Goal: Communication & Community: Connect with others

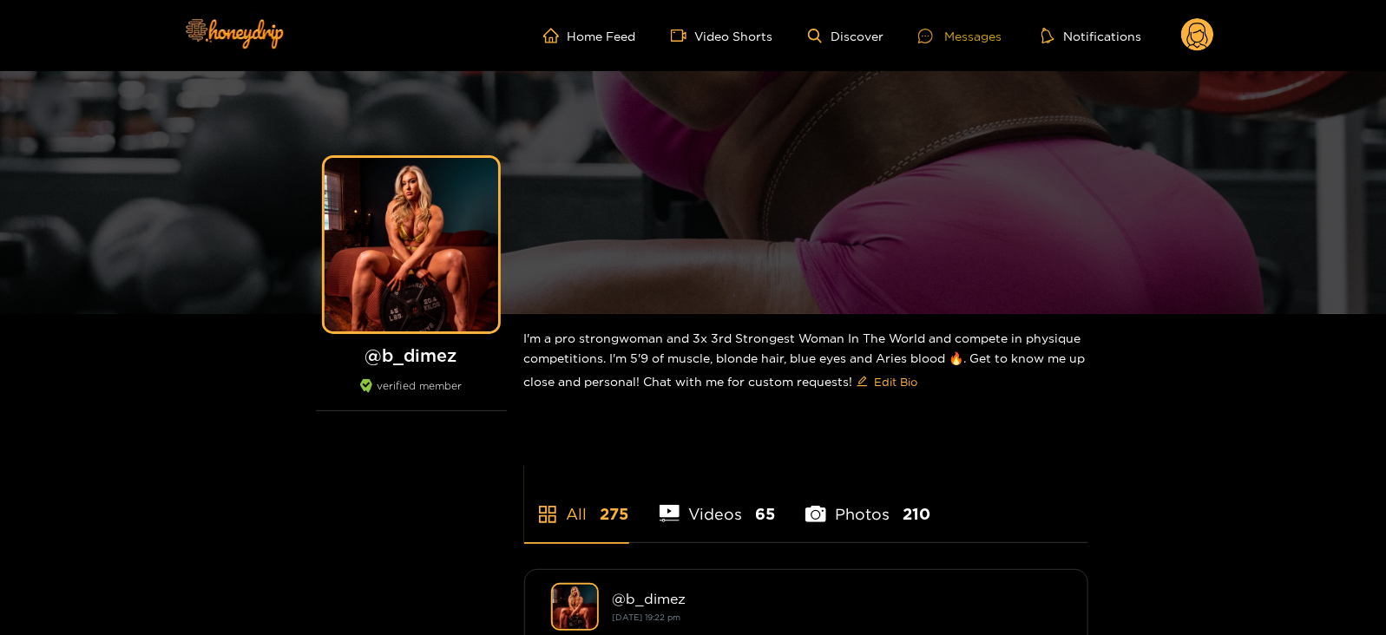
click at [947, 31] on div "Messages" at bounding box center [959, 36] width 83 height 20
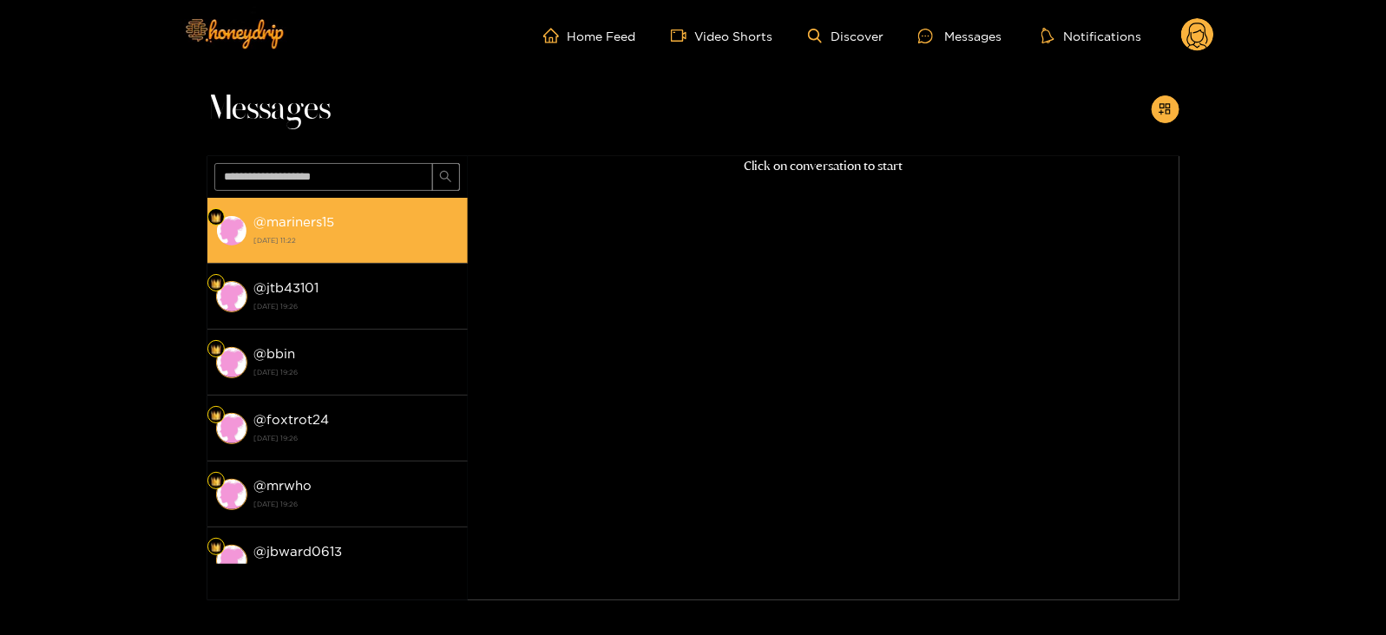
click at [321, 246] on strong "[DATE] 11:22" at bounding box center [356, 241] width 205 height 16
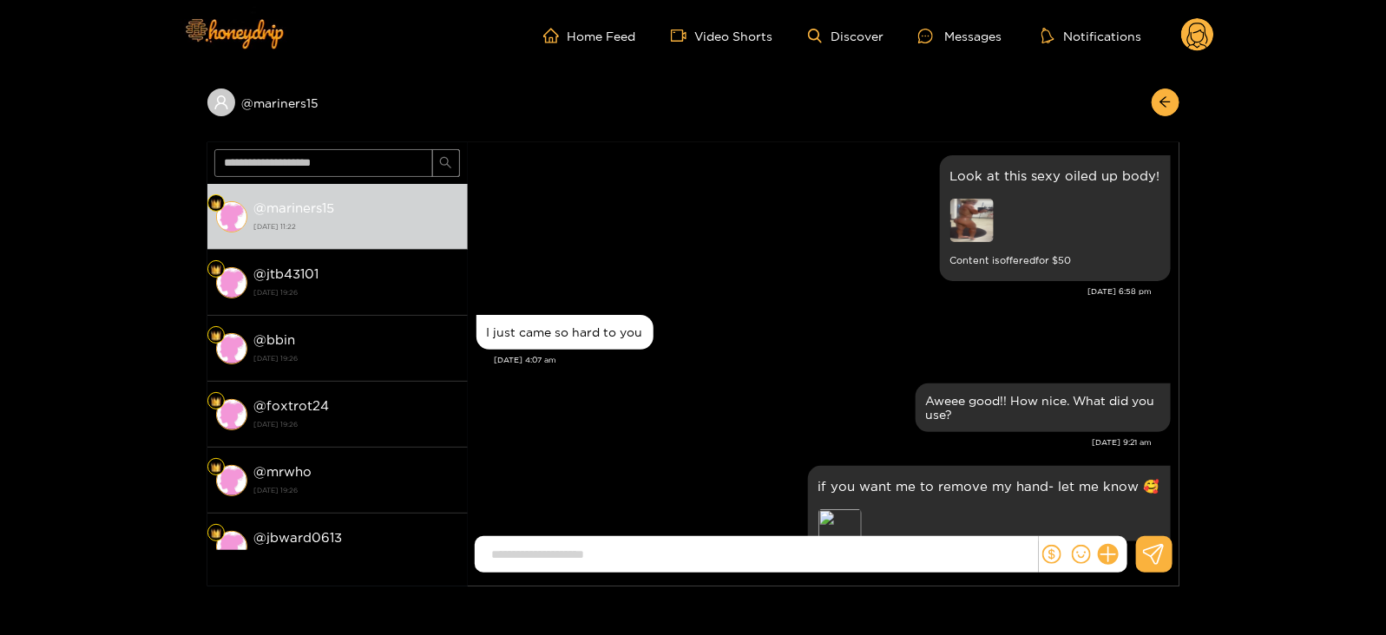
scroll to position [2382, 0]
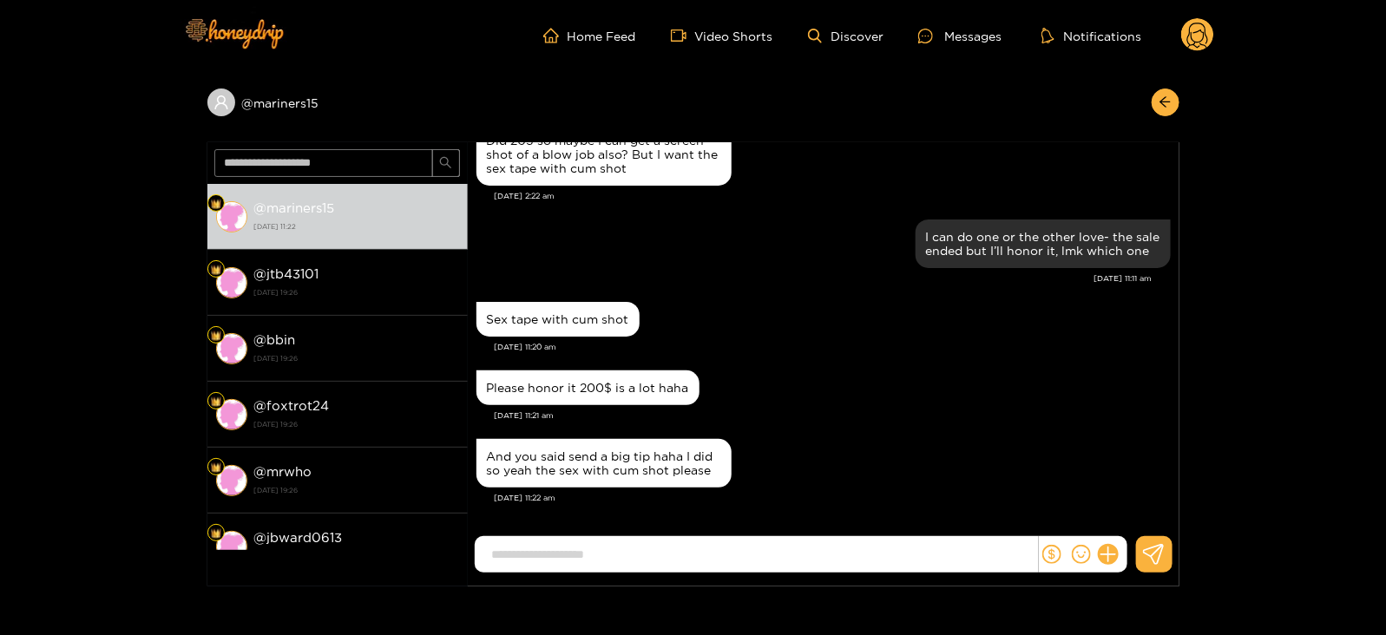
click at [1202, 47] on circle at bounding box center [1197, 34] width 33 height 33
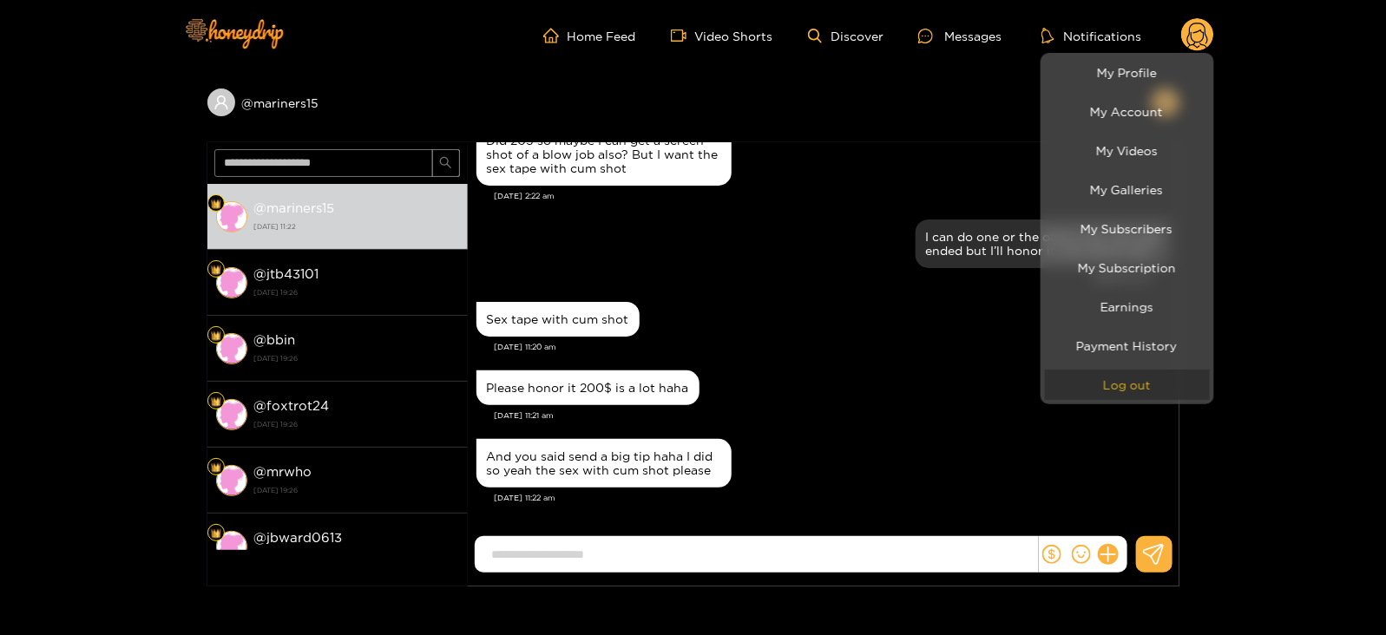
click at [1065, 388] on button "Log out" at bounding box center [1127, 385] width 165 height 30
